Goal: Navigation & Orientation: Find specific page/section

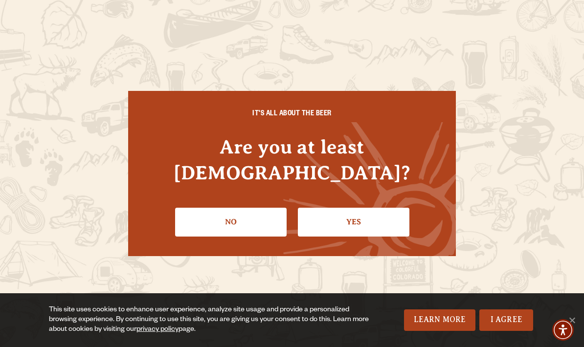
click at [366, 208] on link "Yes" at bounding box center [353, 222] width 111 height 28
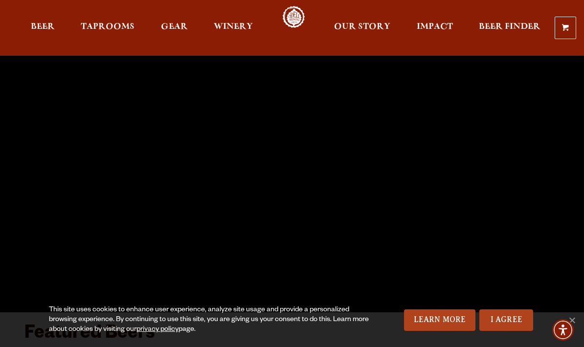
scroll to position [27, 0]
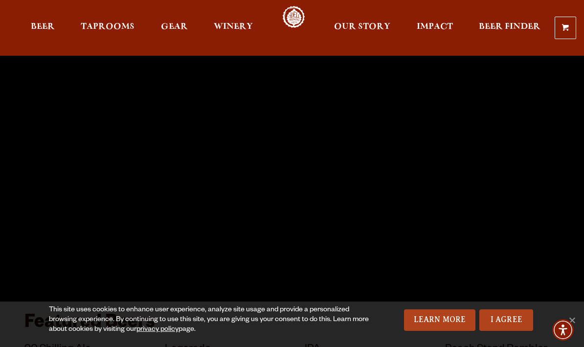
click at [508, 329] on link "I Agree" at bounding box center [506, 320] width 54 height 22
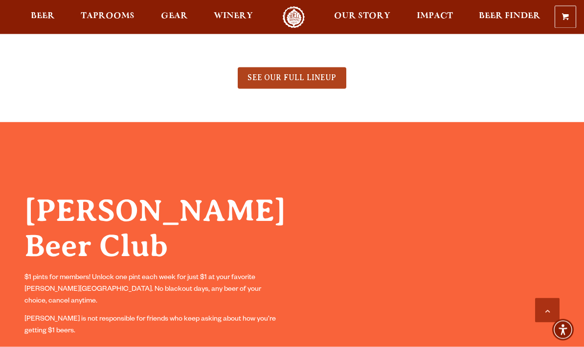
scroll to position [604, 0]
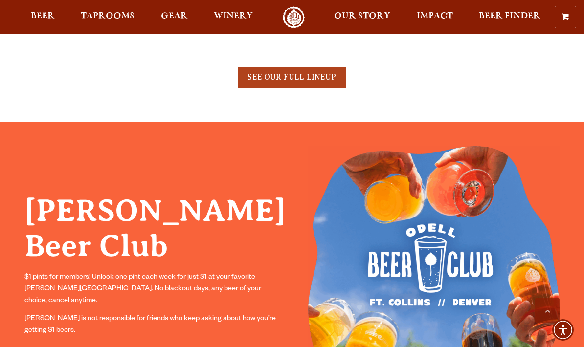
click at [295, 81] on span "SEE OUR FULL LINEUP" at bounding box center [291, 77] width 88 height 9
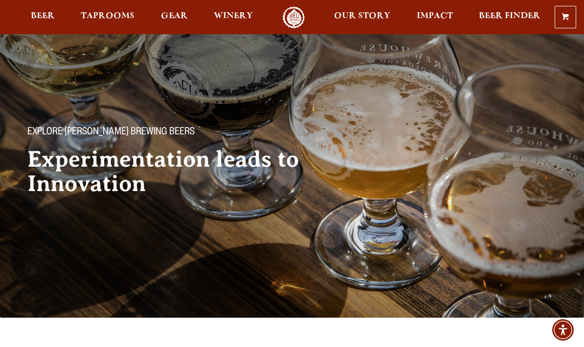
click at [109, 17] on span "Taprooms" at bounding box center [108, 16] width 54 height 8
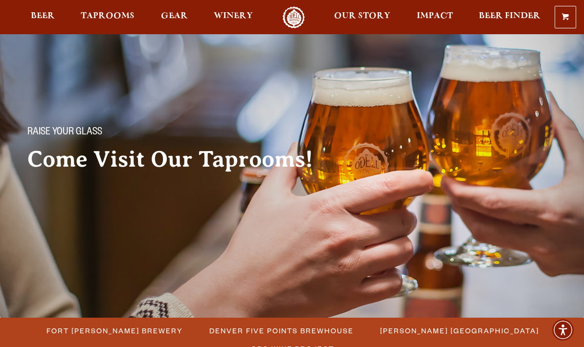
click at [361, 18] on span "Our Story" at bounding box center [362, 16] width 56 height 8
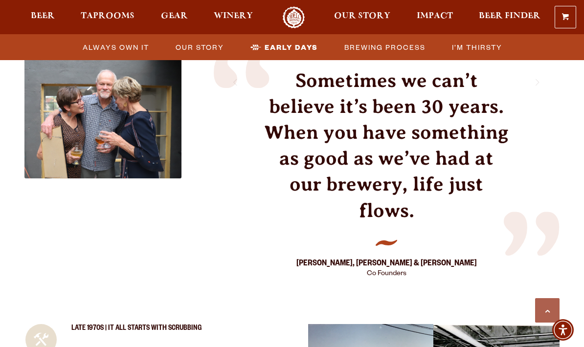
scroll to position [1002, 0]
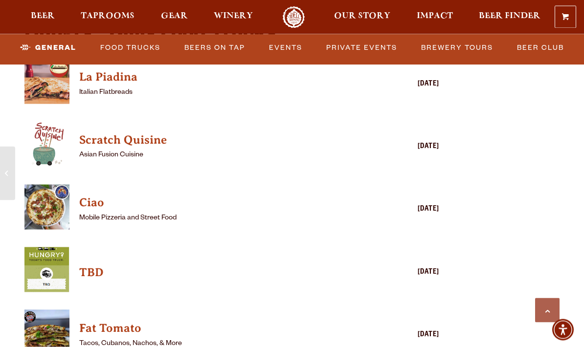
scroll to position [2354, 0]
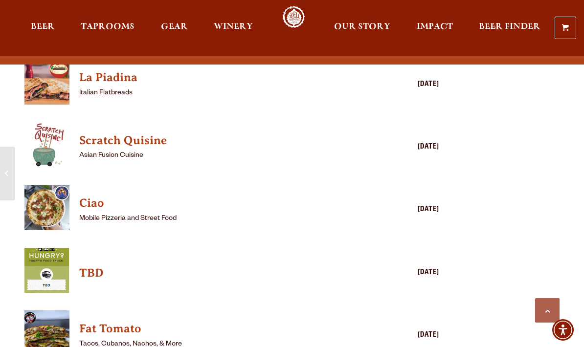
click at [125, 213] on p "Mobile Pizzeria and Street Food" at bounding box center [217, 219] width 277 height 12
click at [57, 201] on img "View Ciao details (opens in a new window)" at bounding box center [46, 207] width 45 height 45
